Goal: Transaction & Acquisition: Purchase product/service

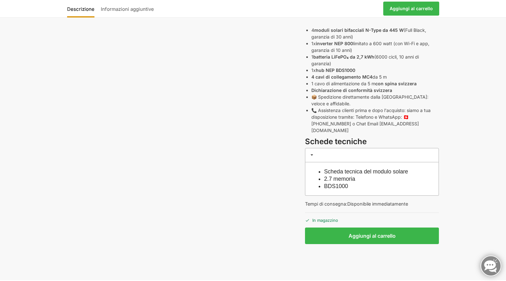
scroll to position [318, 0]
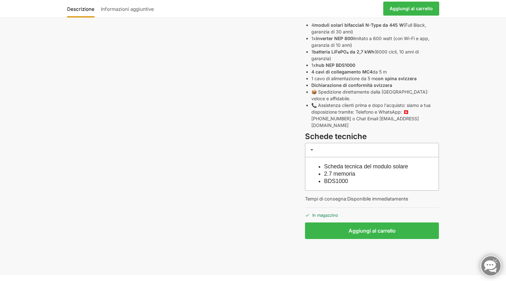
click at [310, 147] on span at bounding box center [311, 149] width 5 height 5
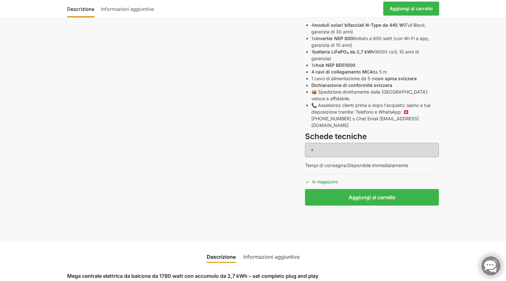
click at [310, 147] on span at bounding box center [311, 149] width 5 height 5
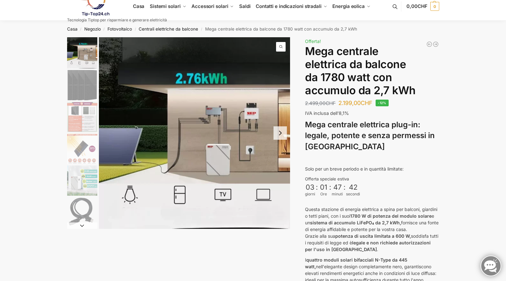
scroll to position [0, 0]
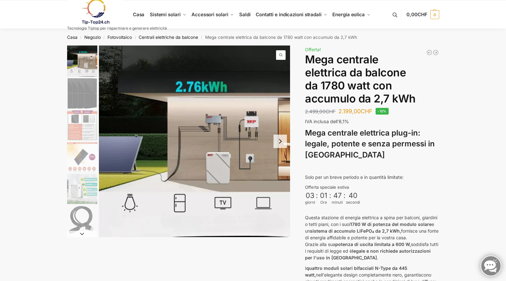
click at [83, 62] on img "1 / 9" at bounding box center [82, 60] width 30 height 31
click at [281, 56] on span "1 / 9" at bounding box center [281, 55] width 10 height 10
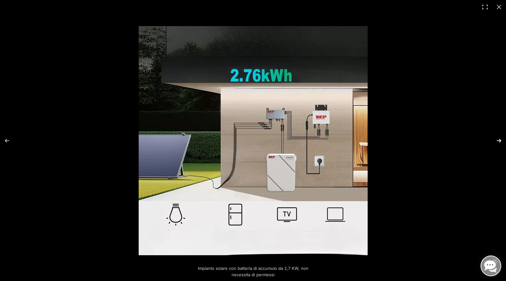
click at [499, 139] on button "Avanti (freccia a destra)" at bounding box center [494, 141] width 22 height 32
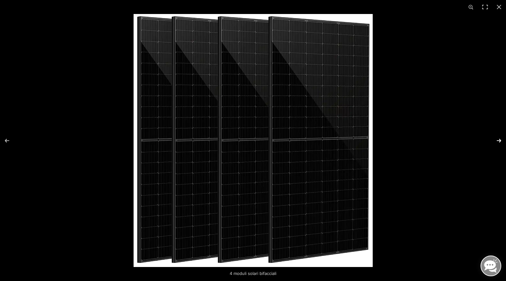
click at [499, 139] on button "Avanti (freccia a destra)" at bounding box center [494, 141] width 22 height 32
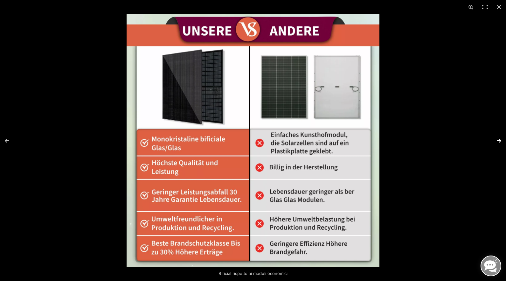
click at [500, 139] on button "Avanti (freccia a destra)" at bounding box center [494, 141] width 22 height 32
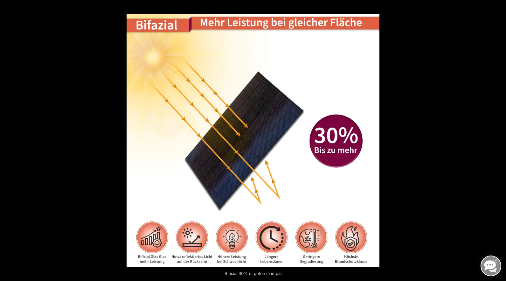
click at [500, 139] on button "Avanti (freccia a destra)" at bounding box center [494, 141] width 22 height 32
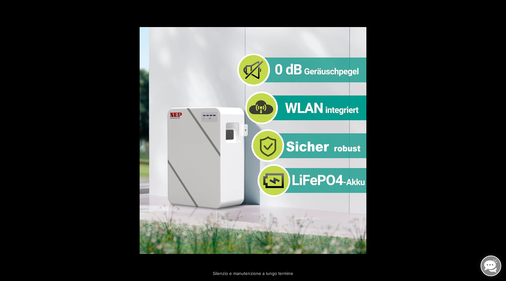
click at [500, 139] on button "Avanti (freccia a destra)" at bounding box center [494, 141] width 22 height 32
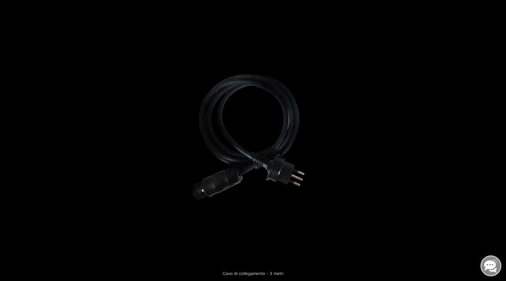
click at [500, 139] on button "Avanti (freccia a destra)" at bounding box center [494, 141] width 22 height 32
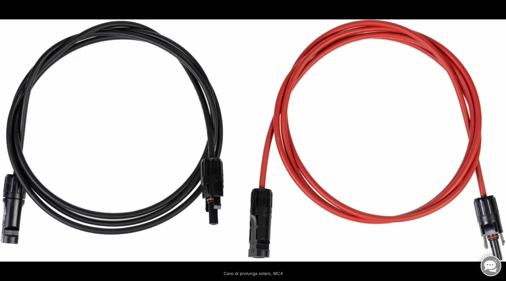
click at [500, 139] on button "Avanti (freccia a destra)" at bounding box center [494, 141] width 22 height 32
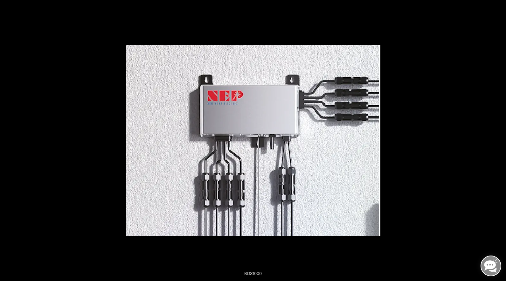
click at [500, 139] on button "Avanti (freccia a destra)" at bounding box center [494, 141] width 22 height 32
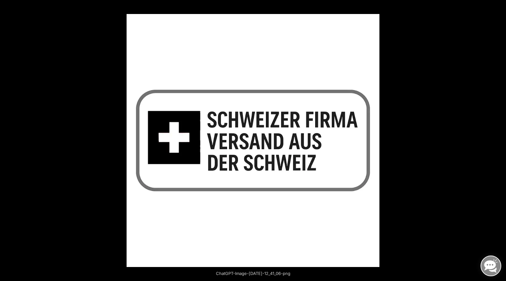
click at [500, 139] on button "Avanti (freccia a destra)" at bounding box center [494, 141] width 22 height 32
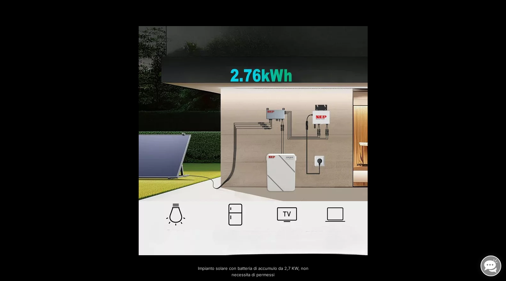
click at [500, 139] on button "Avanti (freccia a destra)" at bounding box center [494, 141] width 22 height 32
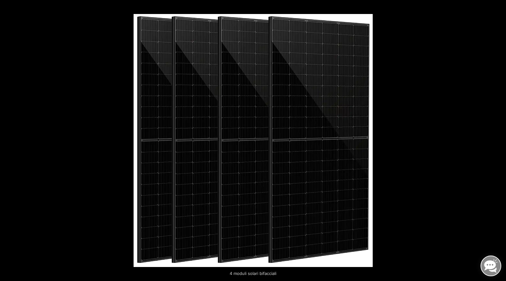
click at [500, 139] on button "Avanti (freccia a destra)" at bounding box center [494, 141] width 22 height 32
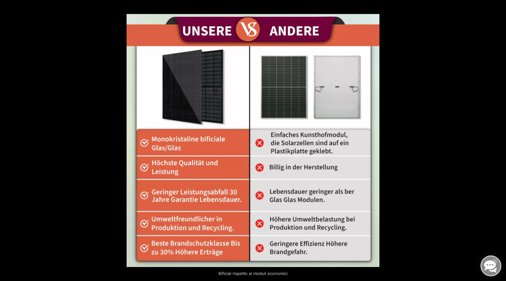
click at [500, 139] on button "Avanti (freccia a destra)" at bounding box center [494, 141] width 22 height 32
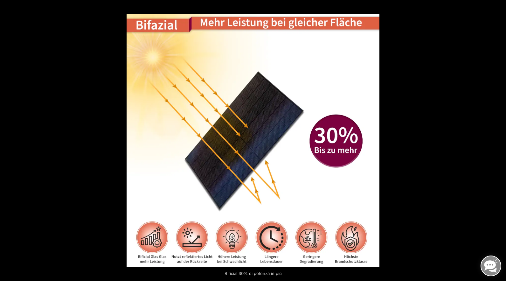
click at [500, 139] on button "Avanti (freccia a destra)" at bounding box center [494, 141] width 22 height 32
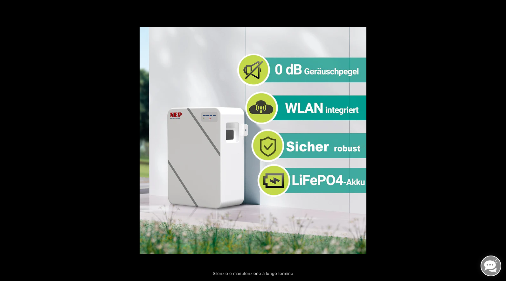
click at [500, 139] on button "Avanti (freccia a destra)" at bounding box center [494, 141] width 22 height 32
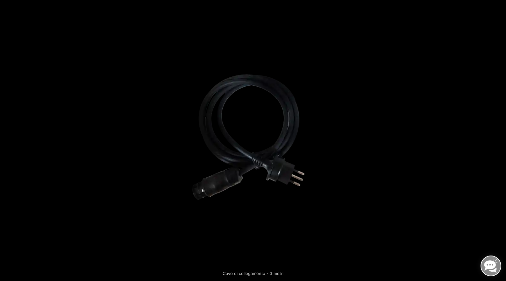
click at [500, 139] on button "Avanti (freccia a destra)" at bounding box center [494, 141] width 22 height 32
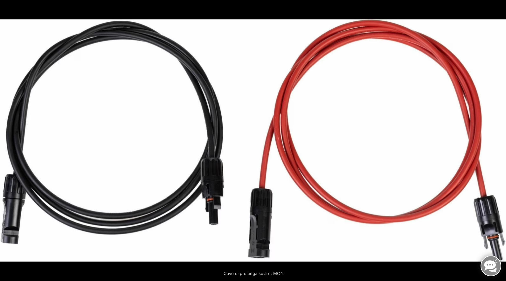
click at [500, 139] on button "Avanti (freccia a destra)" at bounding box center [494, 141] width 22 height 32
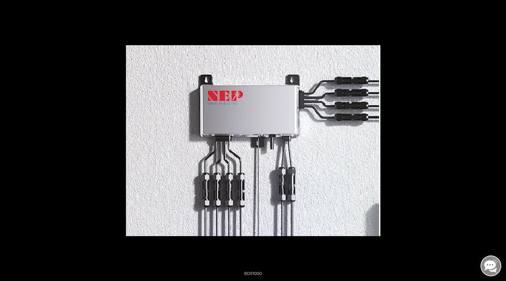
click at [500, 139] on button "Avanti (freccia a destra)" at bounding box center [494, 141] width 22 height 32
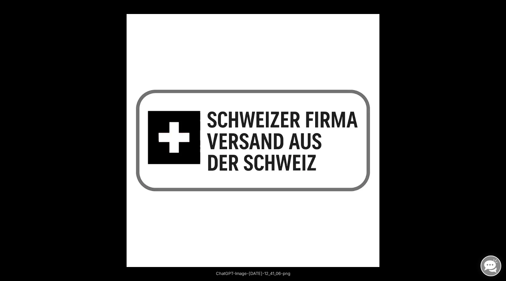
click at [500, 139] on button "Avanti (freccia a destra)" at bounding box center [494, 141] width 22 height 32
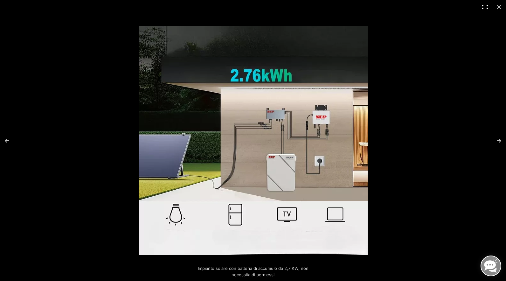
click at [481, 5] on button "Attiva schermo intero" at bounding box center [485, 7] width 14 height 14
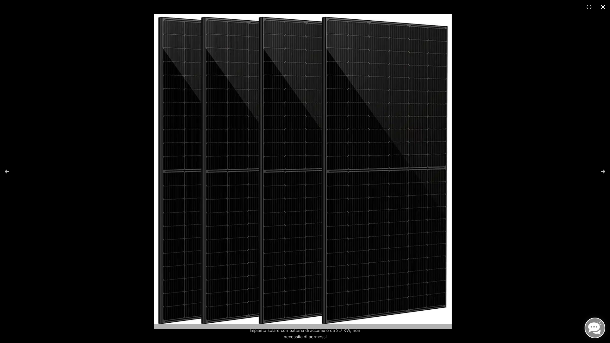
click at [505, 155] on div at bounding box center [459, 185] width 610 height 343
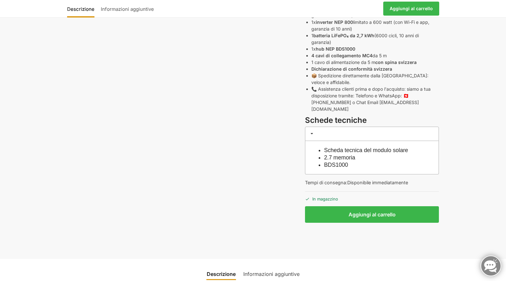
scroll to position [350, 0]
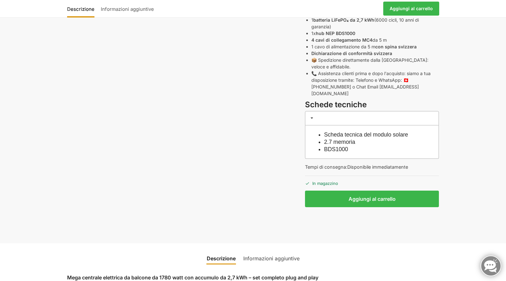
click at [357, 131] on font "Scheda tecnica del modulo solare" at bounding box center [366, 134] width 84 height 6
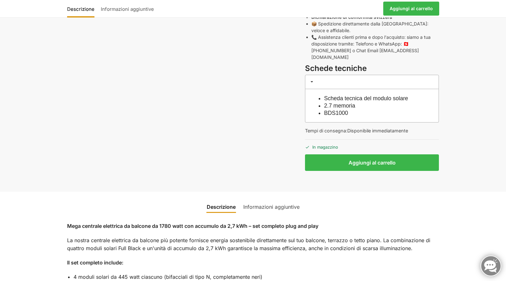
scroll to position [399, 0]
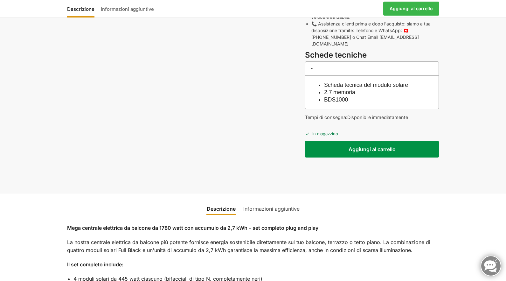
click at [371, 144] on button "Aggiungi al carrello" at bounding box center [372, 149] width 134 height 17
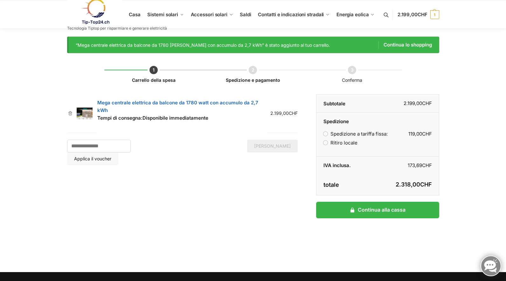
click at [325, 142] on label "Ritiro locale" at bounding box center [340, 142] width 34 height 6
click at [327, 135] on label "Spedizione a tariffa fissa: 119,00 CHF" at bounding box center [355, 134] width 64 height 6
click at [326, 144] on label "Ritiro locale" at bounding box center [340, 142] width 34 height 6
click at [253, 77] on li "Spedizione e pagamento" at bounding box center [252, 77] width 99 height 0
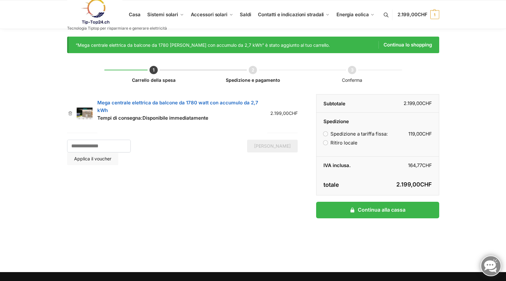
click at [352, 77] on li "Conferma" at bounding box center [351, 77] width 99 height 0
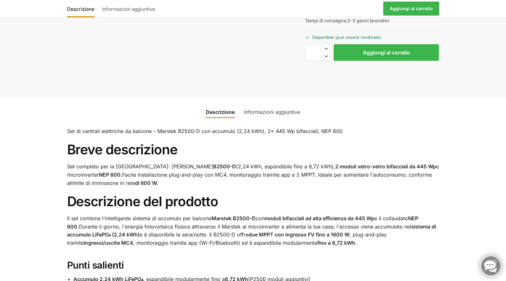
scroll to position [254, 0]
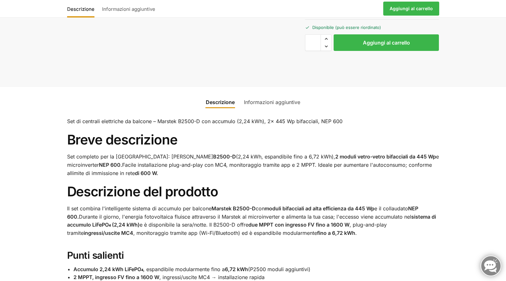
click at [261, 101] on font "Informazioni aggiuntive" at bounding box center [272, 102] width 56 height 6
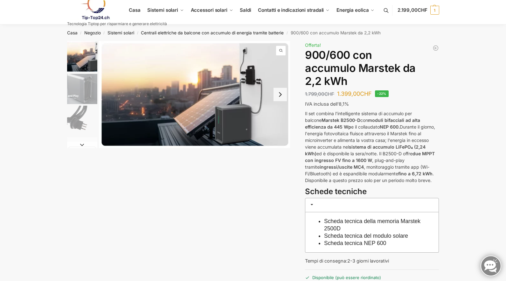
scroll to position [0, 0]
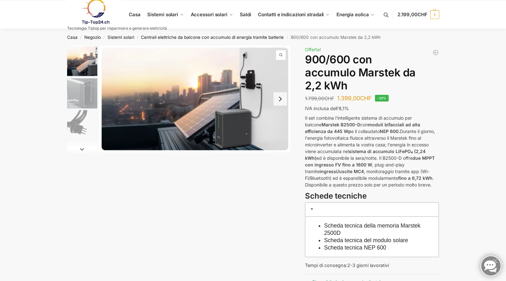
click at [281, 99] on button "Next slide" at bounding box center [279, 98] width 13 height 13
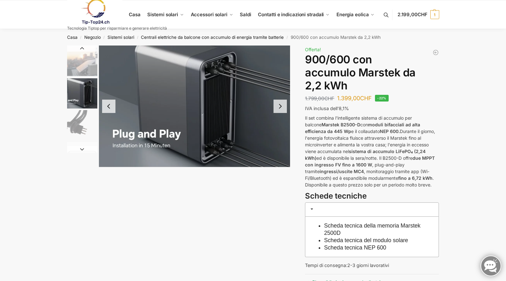
click at [281, 99] on button "Next slide" at bounding box center [279, 105] width 13 height 13
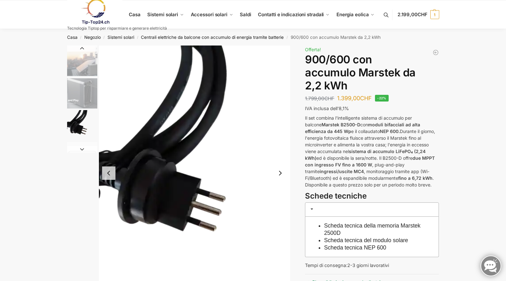
click at [282, 179] on button "Next slide" at bounding box center [279, 172] width 13 height 13
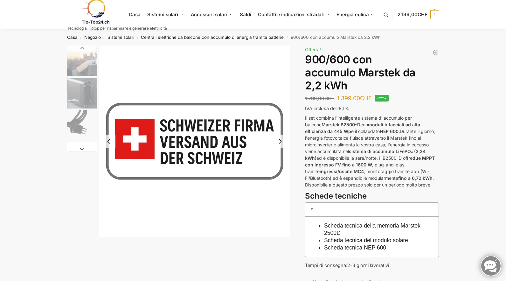
click at [282, 146] on button "Next slide" at bounding box center [279, 140] width 13 height 13
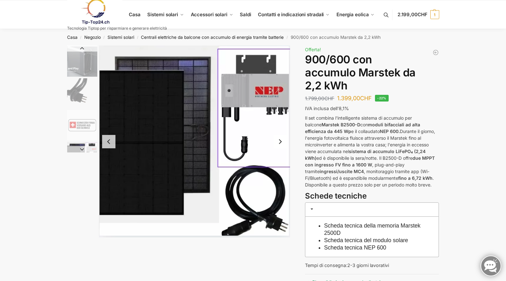
click at [282, 141] on button "Next slide" at bounding box center [279, 141] width 13 height 13
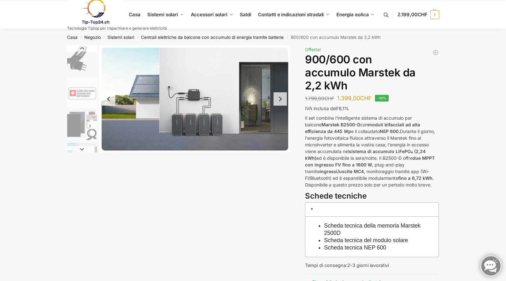
click at [277, 100] on button "Next slide" at bounding box center [279, 98] width 13 height 13
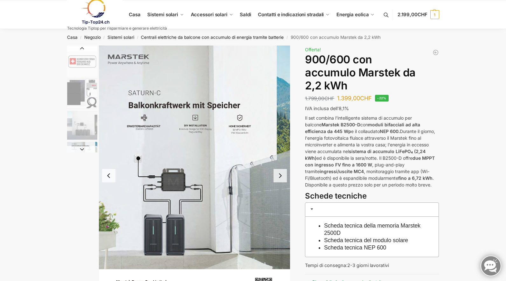
click at [279, 176] on button "Next slide" at bounding box center [279, 175] width 13 height 13
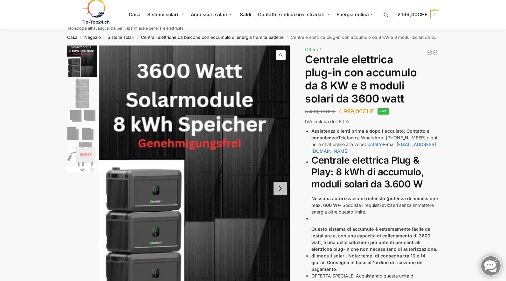
click at [280, 188] on button "Diapositiva successiva" at bounding box center [279, 187] width 13 height 13
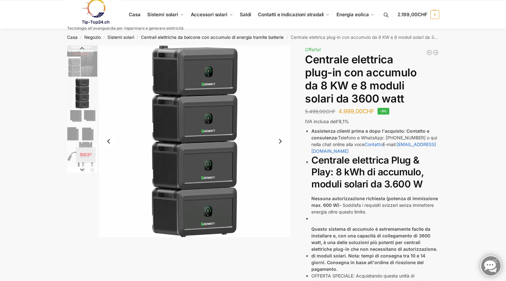
click at [282, 145] on button "Diapositiva successiva" at bounding box center [279, 140] width 13 height 13
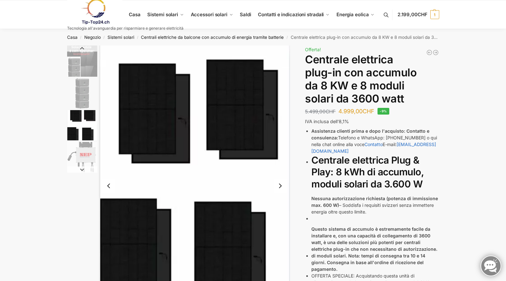
click at [283, 186] on button "Diapositiva successiva" at bounding box center [279, 185] width 13 height 13
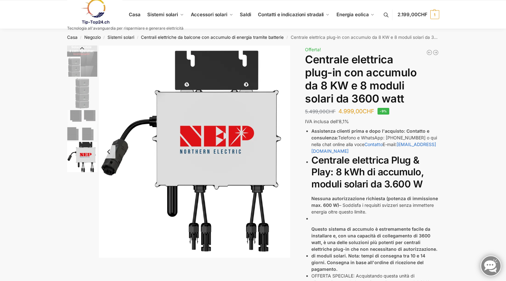
click at [273, 164] on img "4 / 4" at bounding box center [194, 151] width 191 height 212
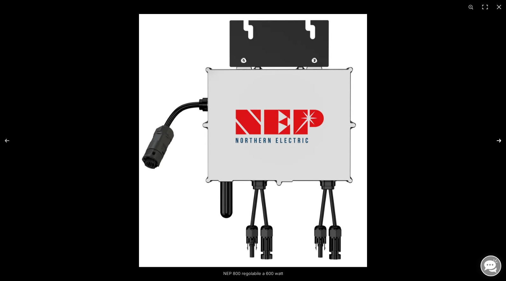
click at [498, 143] on button "Avanti (freccia a destra)" at bounding box center [494, 141] width 22 height 32
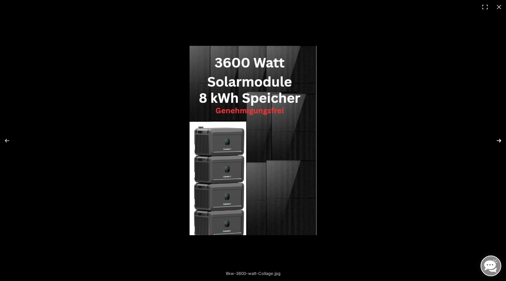
click at [498, 143] on button "Avanti (freccia a destra)" at bounding box center [494, 141] width 22 height 32
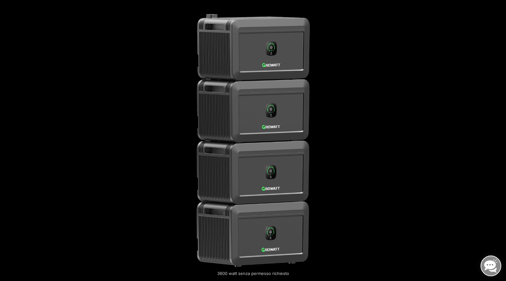
click at [499, 144] on button "Avanti (freccia a destra)" at bounding box center [494, 141] width 22 height 32
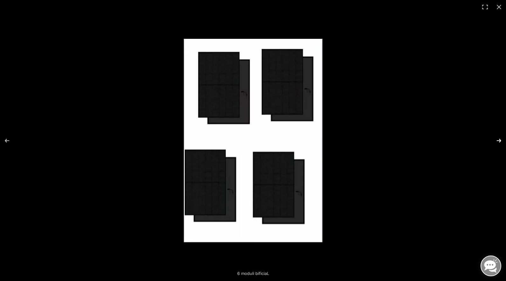
click at [497, 146] on button "Avanti (freccia a destra)" at bounding box center [494, 141] width 22 height 32
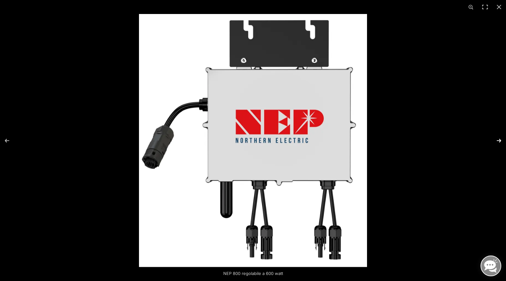
click at [497, 146] on button "Avanti (freccia a destra)" at bounding box center [494, 141] width 22 height 32
